Goal: Task Accomplishment & Management: Use online tool/utility

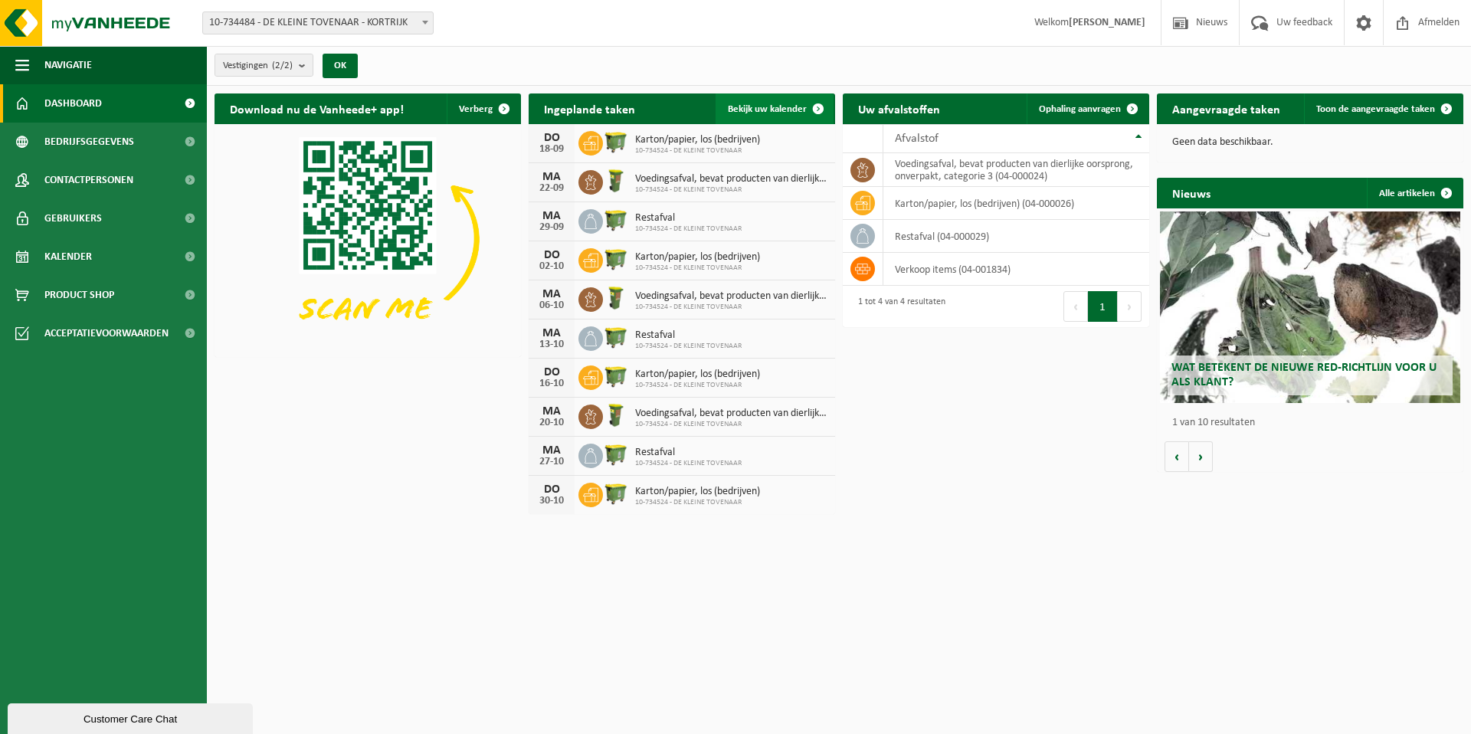
click at [775, 103] on link "Bekijk uw kalender" at bounding box center [775, 108] width 118 height 31
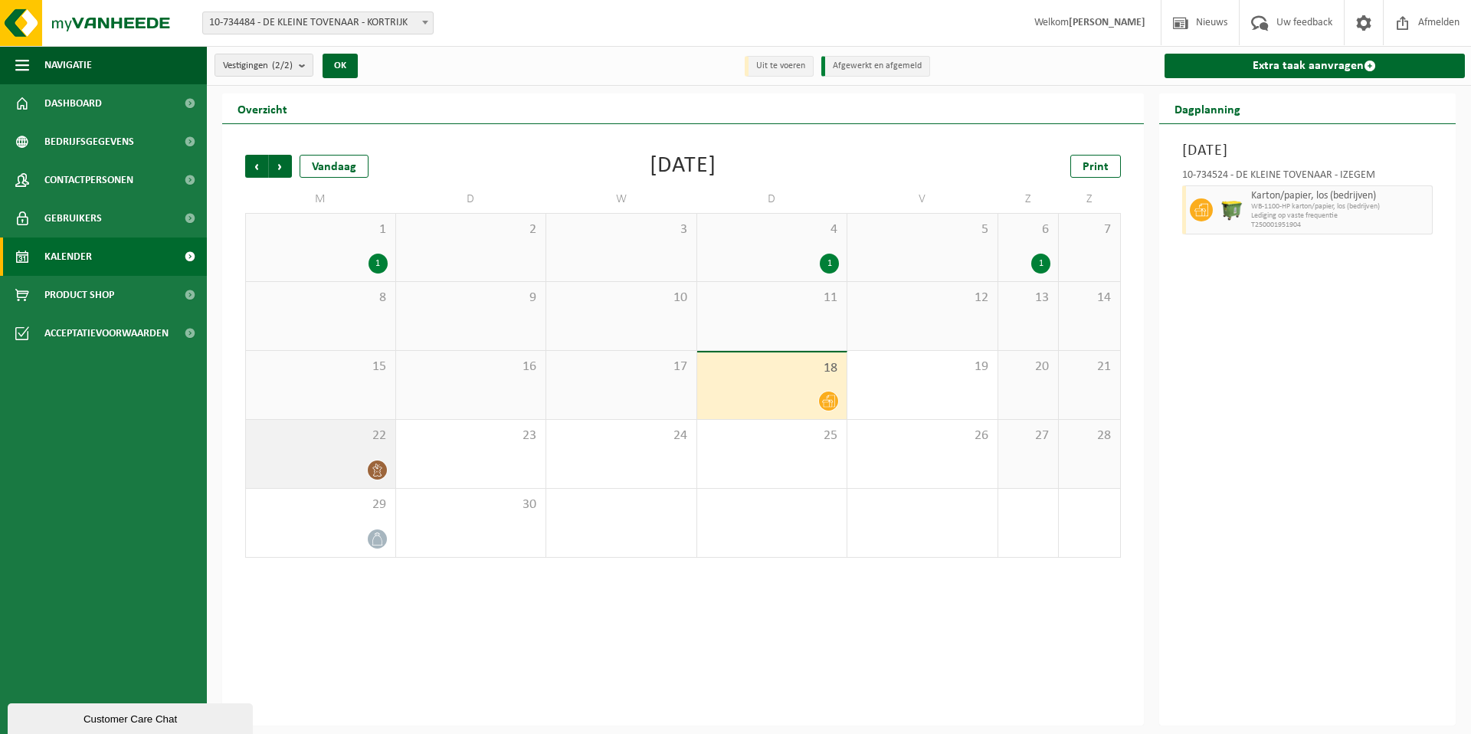
click at [311, 444] on span "22" at bounding box center [321, 435] width 134 height 17
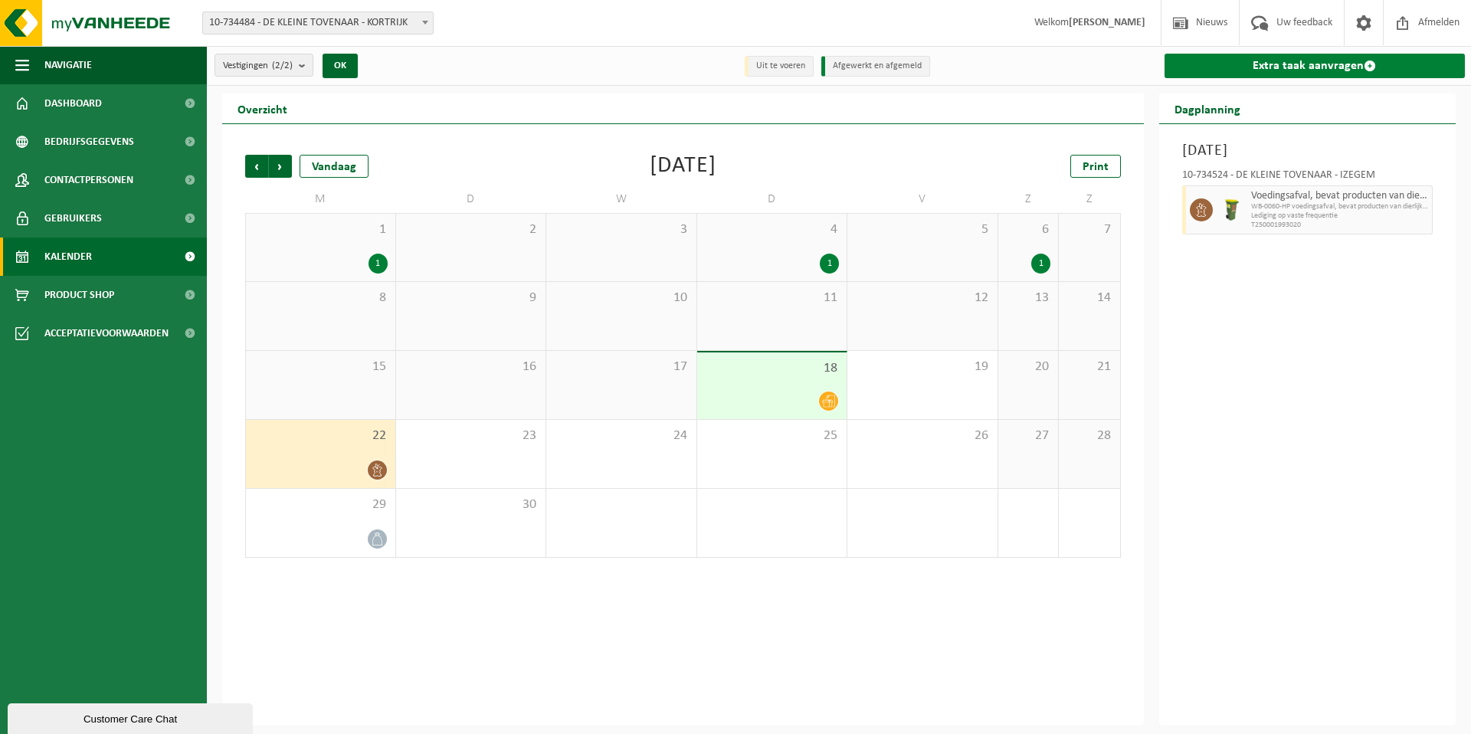
click at [1313, 66] on link "Extra taak aanvragen" at bounding box center [1314, 66] width 301 height 25
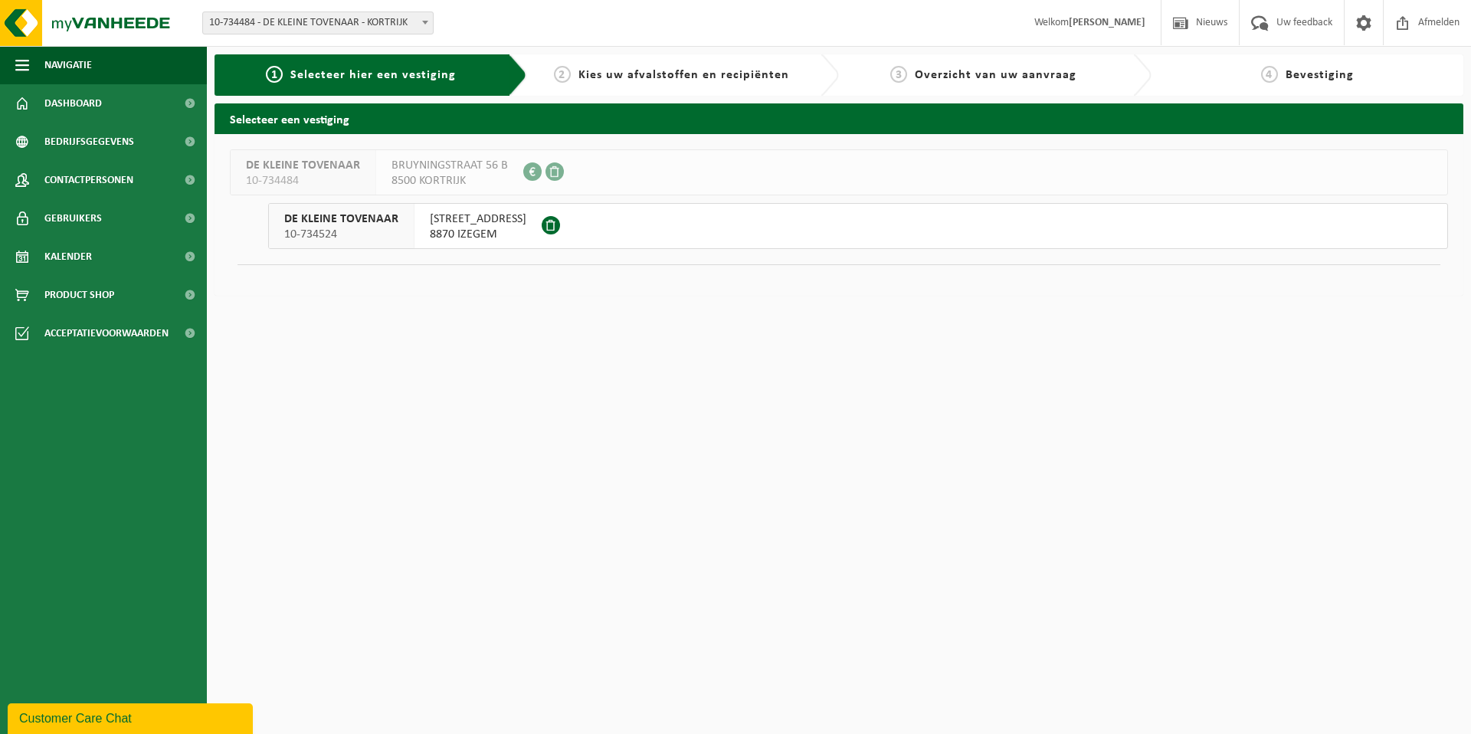
click at [357, 235] on span "10-734524" at bounding box center [341, 234] width 114 height 15
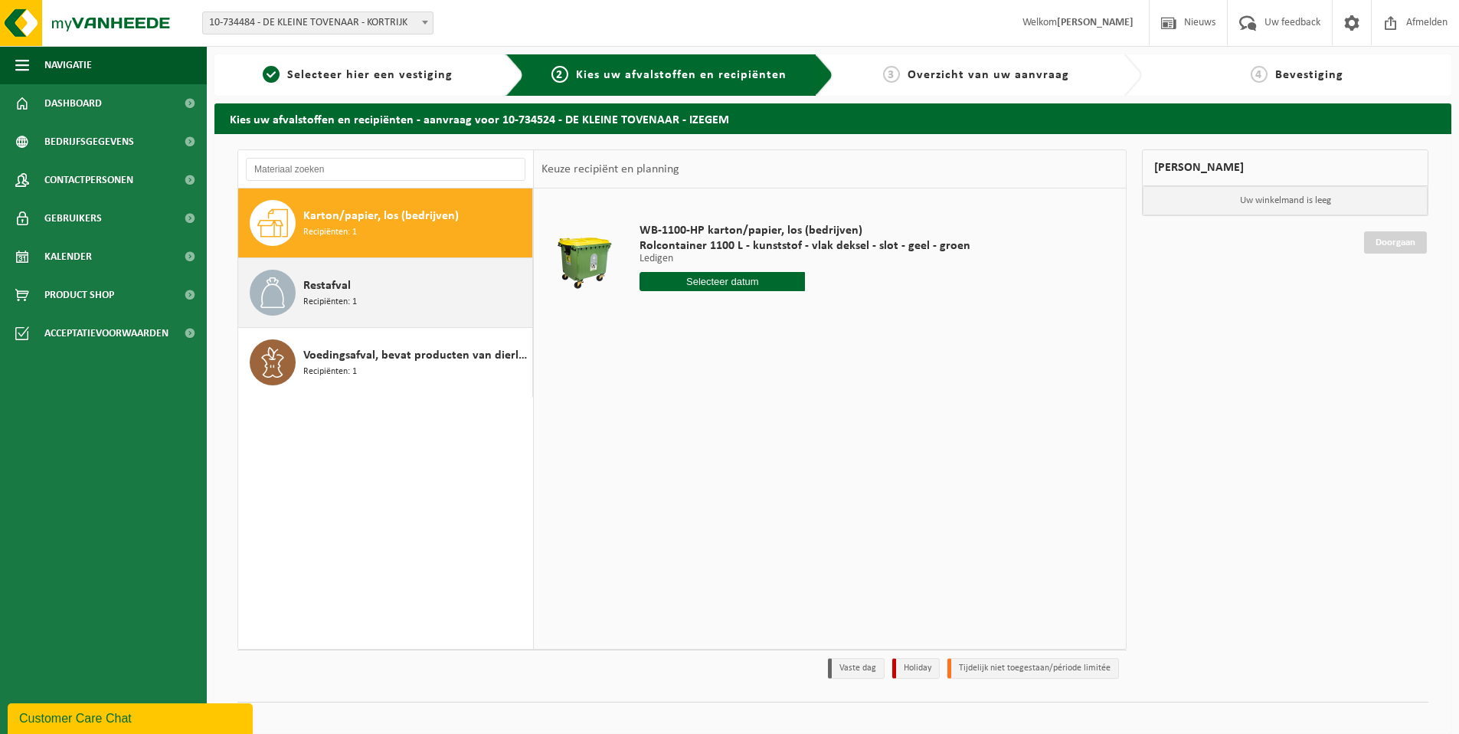
click at [352, 299] on span "Recipiënten: 1" at bounding box center [330, 302] width 54 height 15
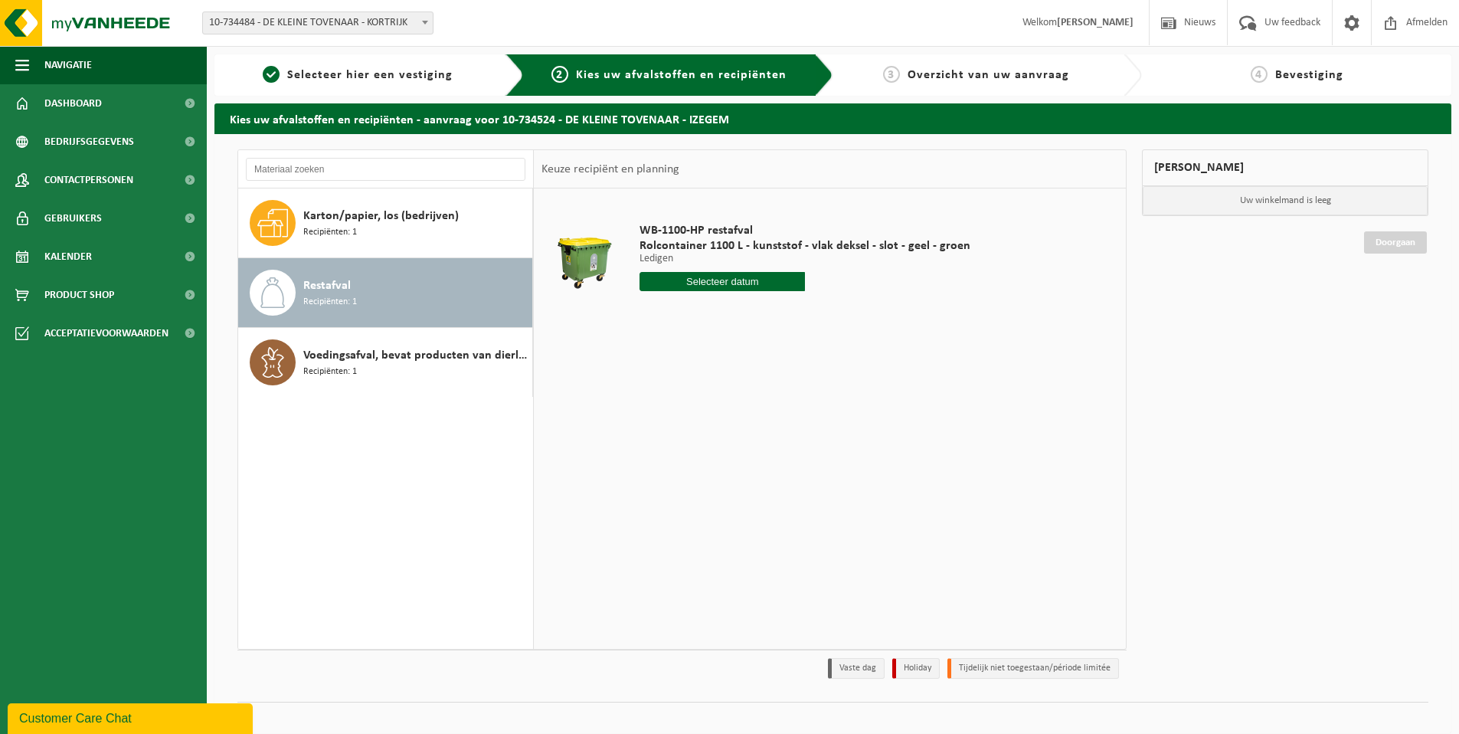
click at [735, 283] on input "text" at bounding box center [722, 281] width 165 height 19
click at [650, 438] on div "22" at bounding box center [653, 442] width 27 height 25
type input "Van 2025-09-22"
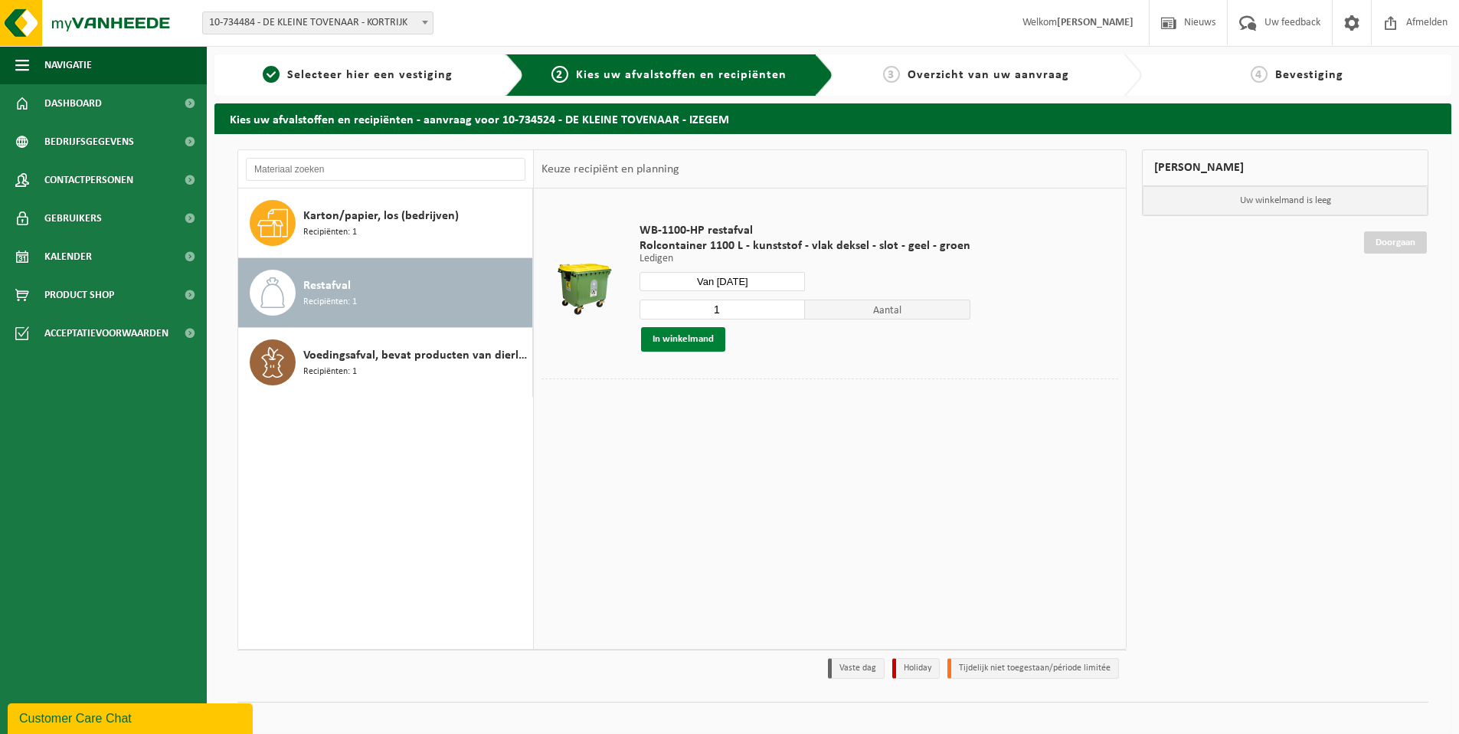
click at [684, 335] on button "In winkelmand" at bounding box center [683, 339] width 84 height 25
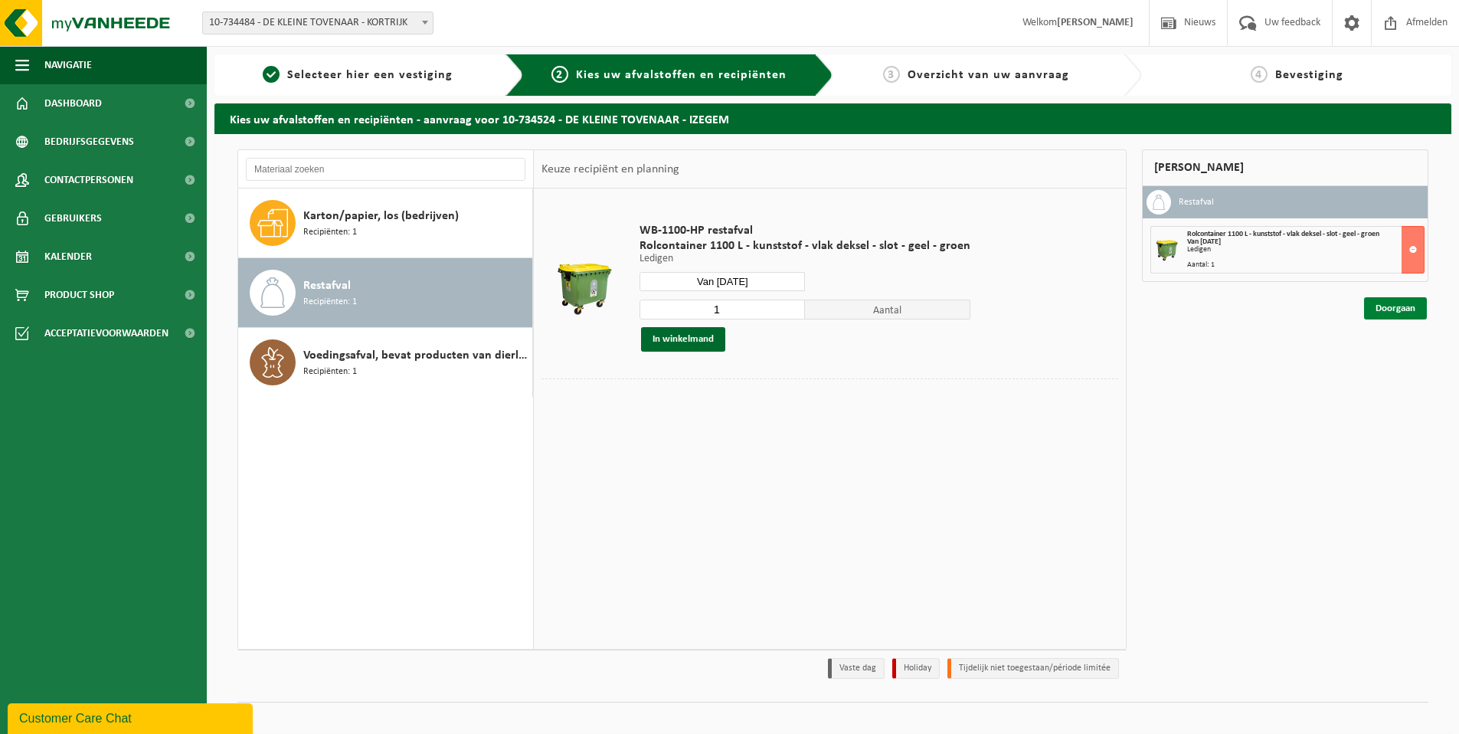
click at [1406, 306] on link "Doorgaan" at bounding box center [1395, 308] width 63 height 22
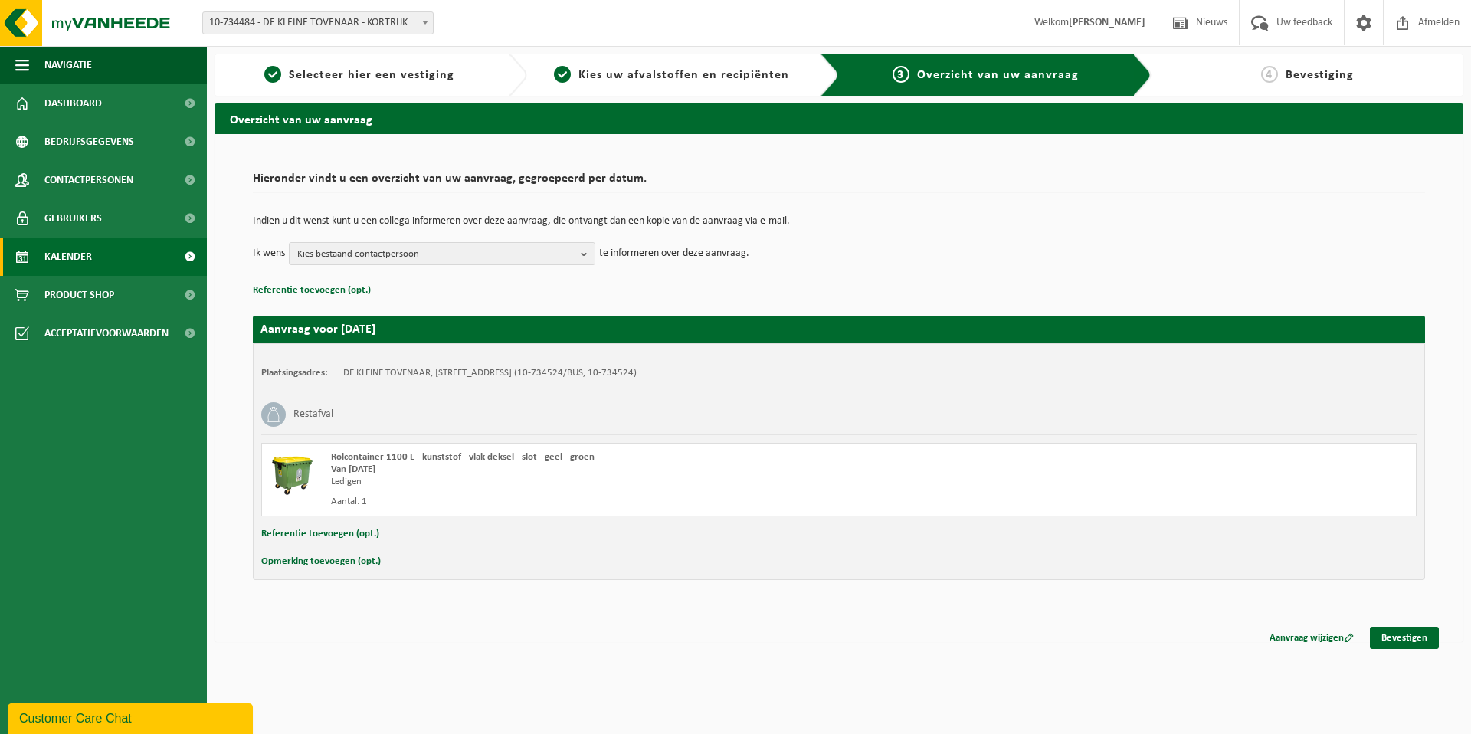
click at [78, 256] on span "Kalender" at bounding box center [67, 256] width 47 height 38
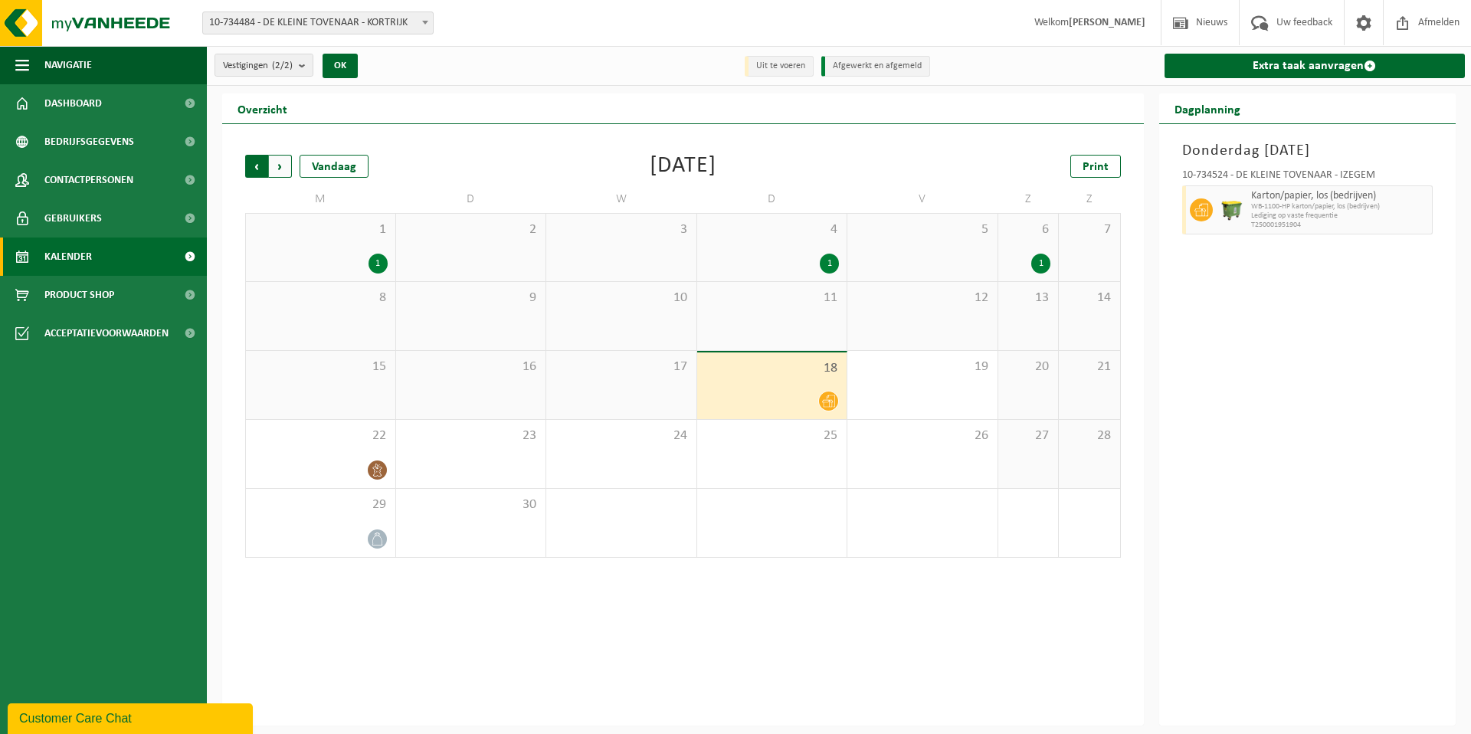
click at [280, 164] on span "Volgende" at bounding box center [280, 166] width 23 height 23
